Goal: Task Accomplishment & Management: Complete application form

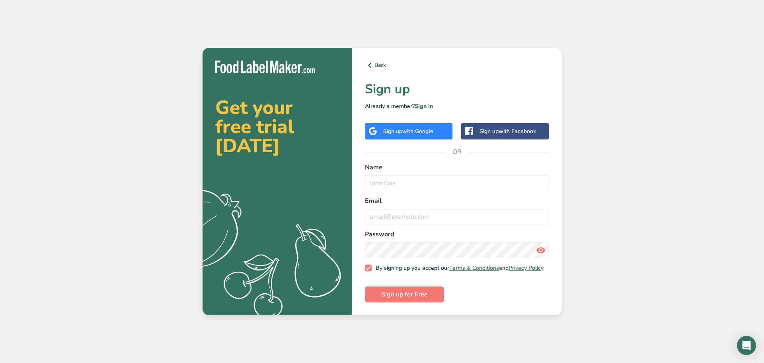
click at [424, 120] on div "Back Sign up Already a member? Sign in Sign up with Google Sign up with Faceboo…" at bounding box center [457, 182] width 210 height 268
click at [427, 144] on div "Back Sign up Already a member? Sign in Sign up with Google Sign up with Faceboo…" at bounding box center [457, 182] width 210 height 268
click at [430, 128] on span "with Google" at bounding box center [418, 131] width 31 height 8
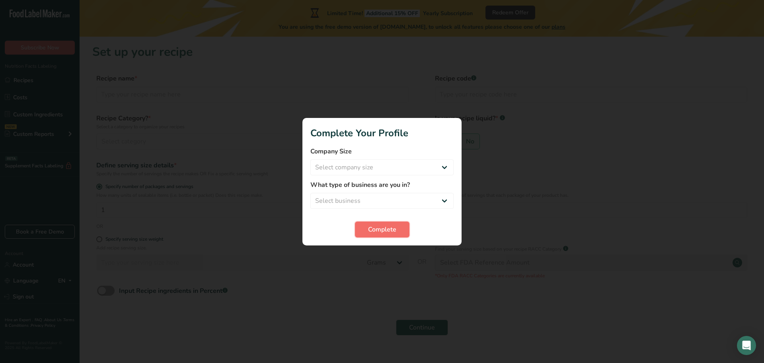
click at [373, 225] on span "Complete" at bounding box center [382, 230] width 28 height 10
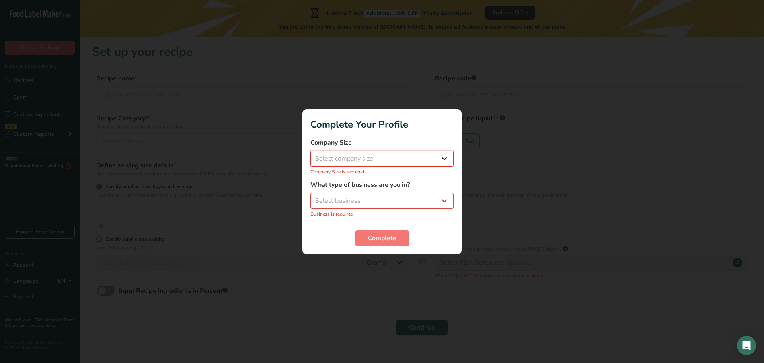
click at [380, 157] on select "Select company size Fewer than 10 Employees 10 to 50 Employees 51 to 500 Employ…" at bounding box center [382, 158] width 143 height 16
select select "1"
click at [311, 154] on select "Select company size Fewer than 10 Employees 10 to 50 Employees 51 to 500 Employ…" at bounding box center [382, 158] width 143 height 16
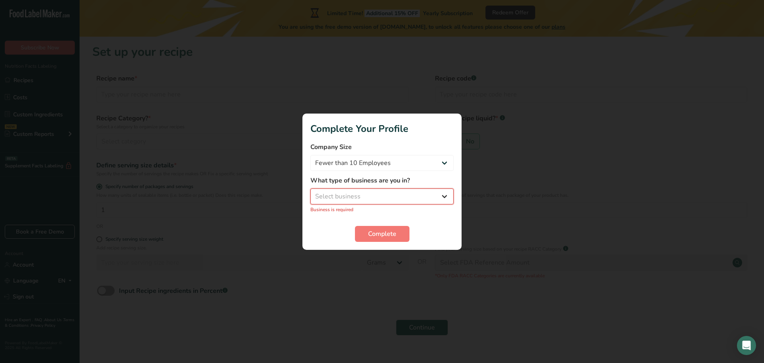
click at [367, 199] on select "Select business Packaged Food Manufacturer Restaurant & Cafe Bakery Meal Plans …" at bounding box center [382, 196] width 143 height 16
select select "2"
click at [311, 192] on select "Select business Packaged Food Manufacturer Restaurant & Cafe Bakery Meal Plans …" at bounding box center [382, 196] width 143 height 16
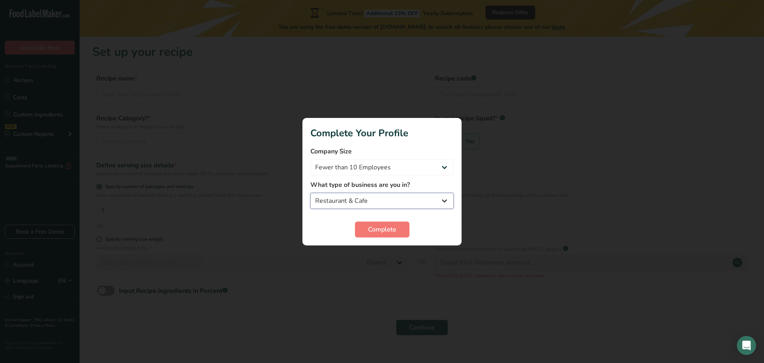
click at [392, 206] on select "Packaged Food Manufacturer Restaurant & Cafe Bakery Meal Plans & Catering Compa…" at bounding box center [382, 201] width 143 height 16
click at [403, 204] on select "Packaged Food Manufacturer Restaurant & Cafe Bakery Meal Plans & Catering Compa…" at bounding box center [382, 201] width 143 height 16
click at [393, 307] on div at bounding box center [382, 181] width 764 height 363
click at [385, 228] on span "Complete" at bounding box center [382, 230] width 28 height 10
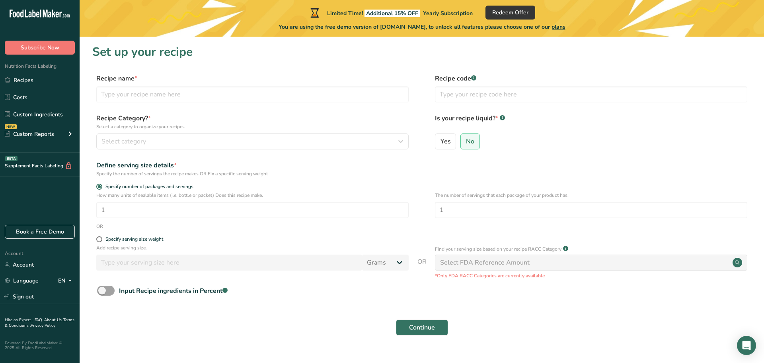
click at [403, 201] on select "Packaged Food Manufacturer Restaurant & Cafe Bakery Meal Plans & Catering Compa…" at bounding box center [382, 201] width 150 height 17
click at [286, 92] on input "text" at bounding box center [252, 94] width 313 height 16
